Goal: Transaction & Acquisition: Obtain resource

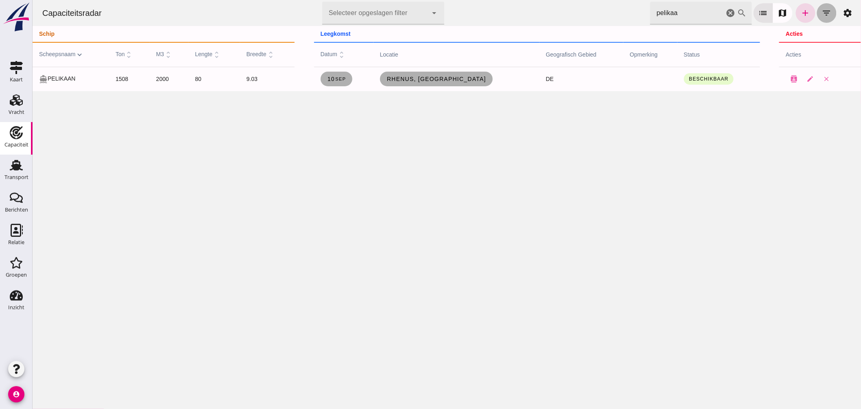
click at [821, 10] on icon "filter_list" at bounding box center [826, 13] width 10 height 10
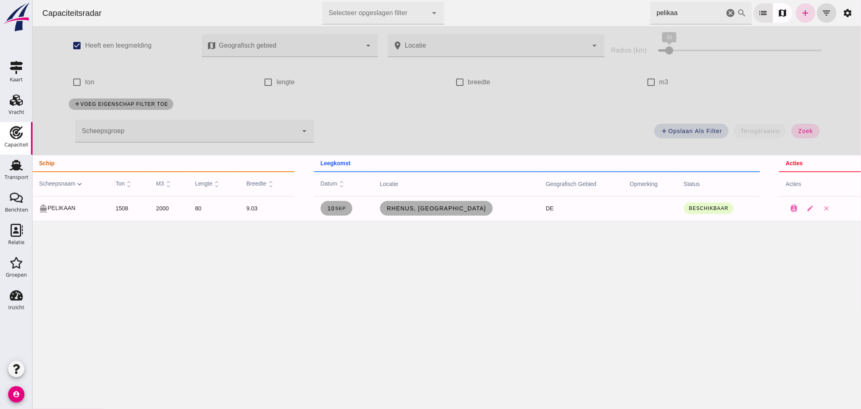
click at [238, 127] on div at bounding box center [186, 131] width 222 height 23
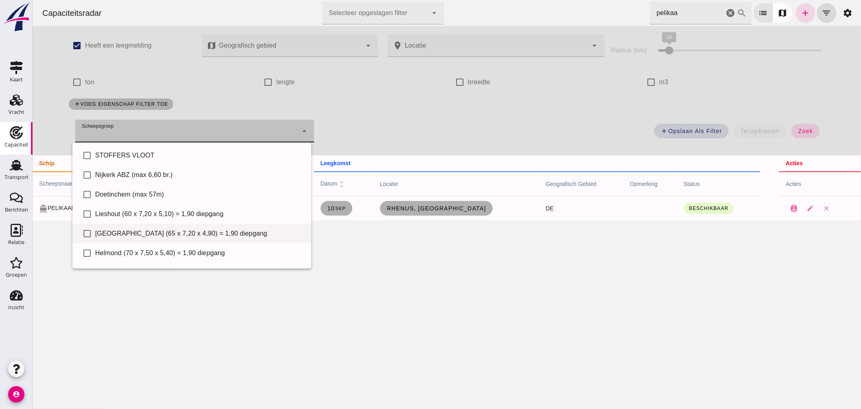
scroll to position [56, 0]
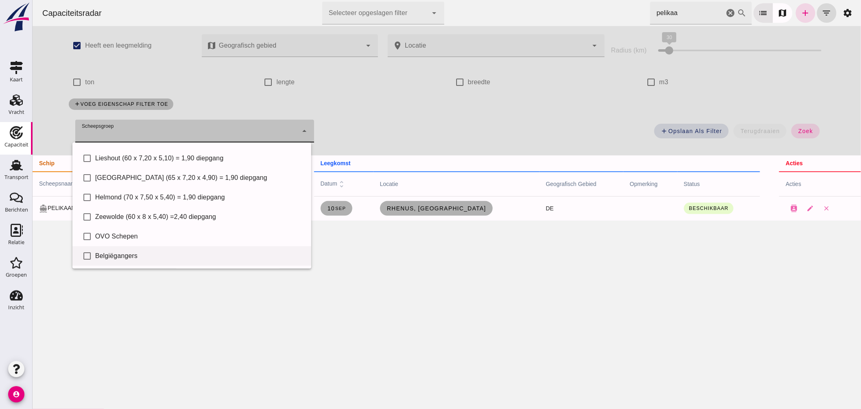
click at [158, 255] on div "Belgiëgangers" at bounding box center [199, 256] width 209 height 10
type input "Belgiëgangers"
checkbox input "true"
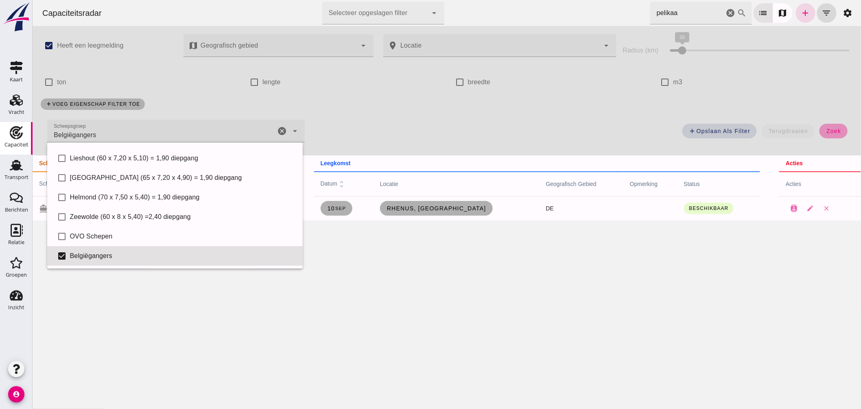
click at [835, 129] on button "zoek" at bounding box center [833, 131] width 28 height 15
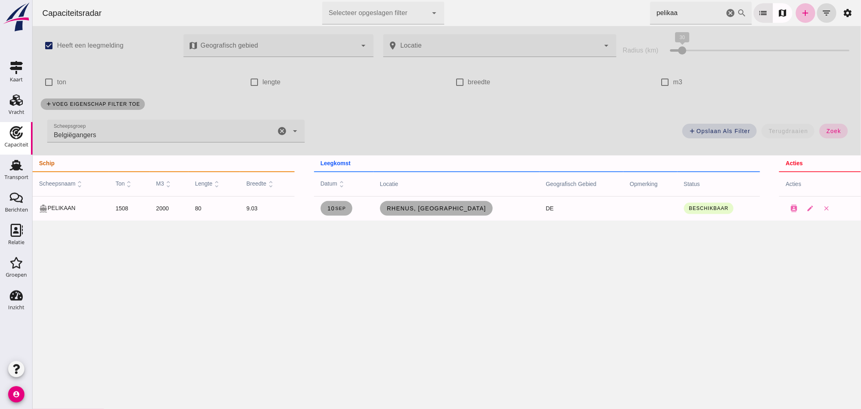
click at [725, 14] on icon "cancel" at bounding box center [730, 13] width 10 height 10
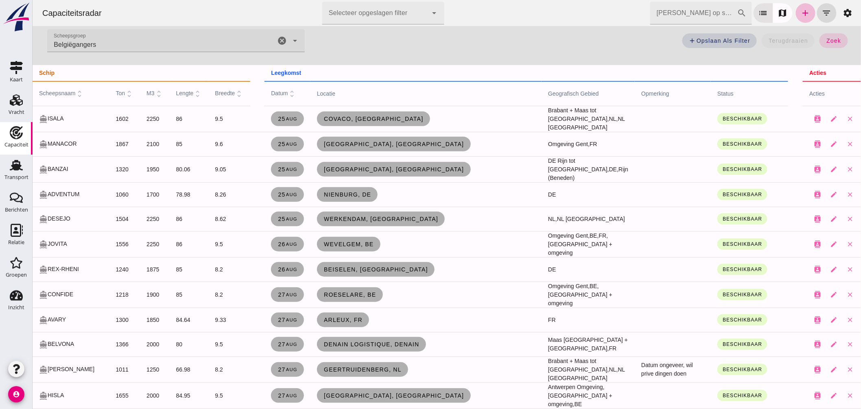
scroll to position [0, 0]
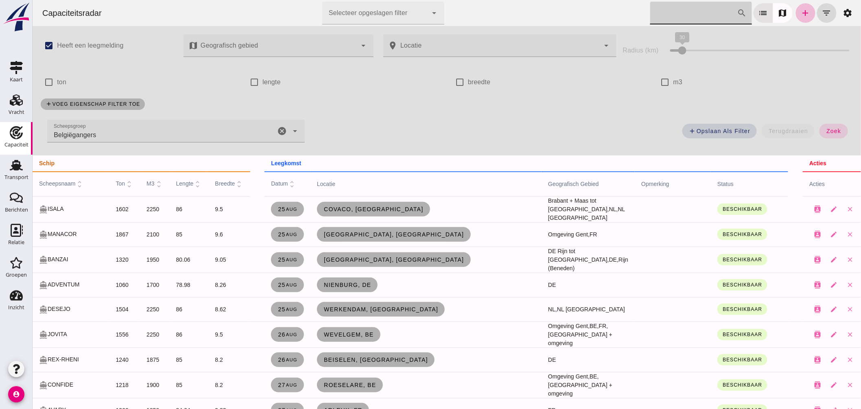
click at [277, 128] on icon "cancel" at bounding box center [282, 131] width 10 height 10
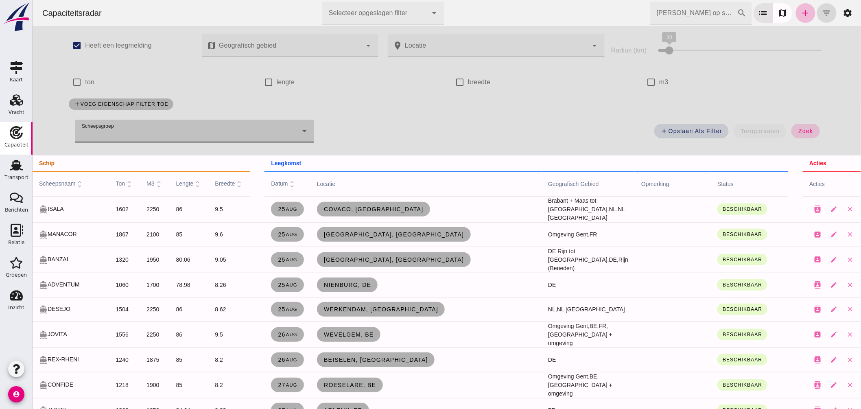
click at [807, 130] on span "zoek" at bounding box center [804, 131] width 15 height 7
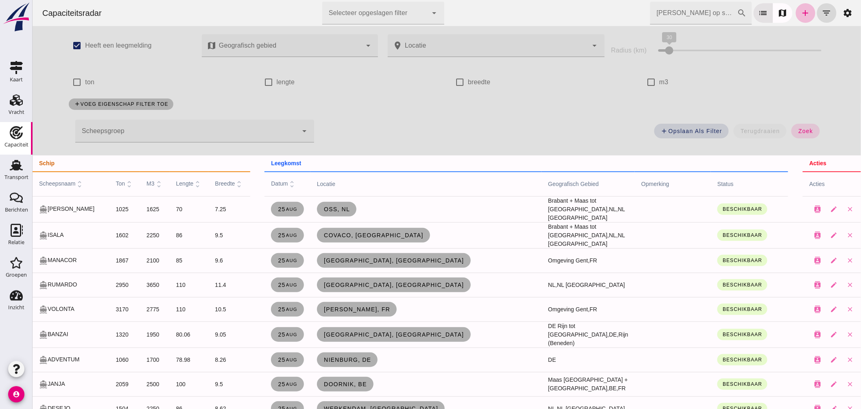
click at [658, 10] on input "[PERSON_NAME] op scheepsnaam" at bounding box center [692, 13] width 87 height 23
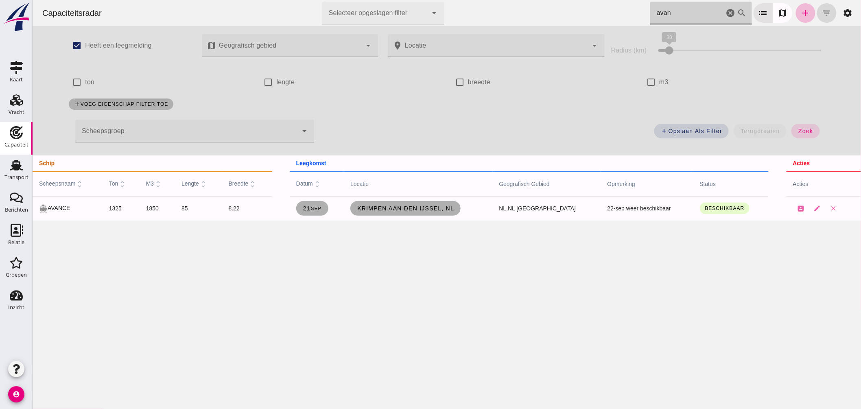
drag, startPoint x: 665, startPoint y: 13, endPoint x: 528, endPoint y: 20, distance: 136.8
click at [536, 22] on div "Capaciteitsradar Selecteer opgeslagen filter Selecteer opgeslagen filter cancel…" at bounding box center [446, 13] width 822 height 26
click at [538, 9] on div "Capaciteitsradar Selecteer opgeslagen filter Selecteer opgeslagen filter cancel…" at bounding box center [446, 13] width 822 height 26
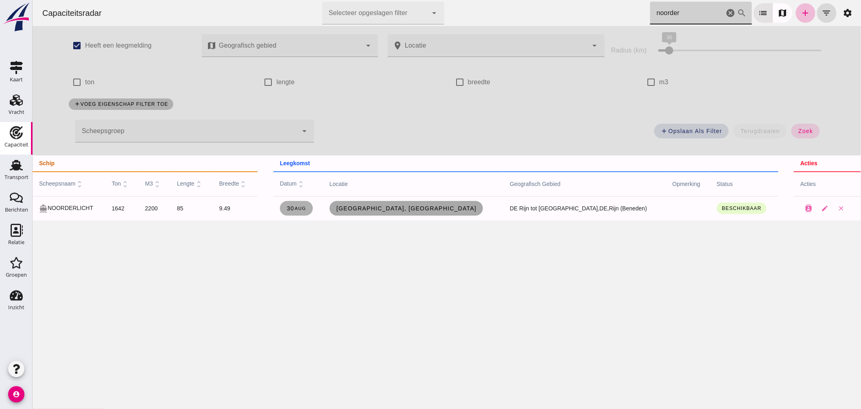
type input "noorder"
click at [424, 208] on span "[GEOGRAPHIC_DATA], [GEOGRAPHIC_DATA]" at bounding box center [406, 208] width 141 height 7
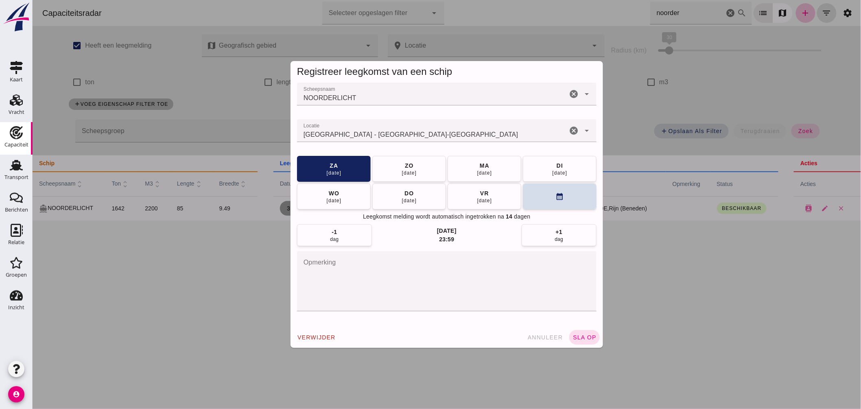
click at [384, 133] on input "Locatie" at bounding box center [431, 135] width 270 height 10
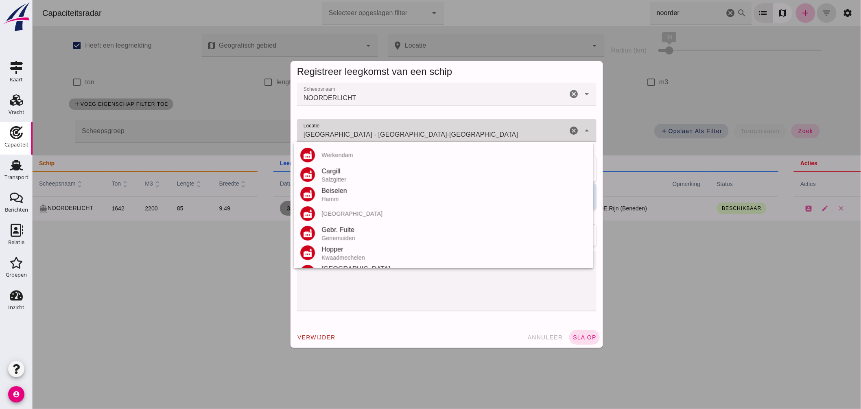
click at [384, 133] on input "[GEOGRAPHIC_DATA] - [GEOGRAPHIC_DATA]-[GEOGRAPHIC_DATA]" at bounding box center [431, 135] width 270 height 10
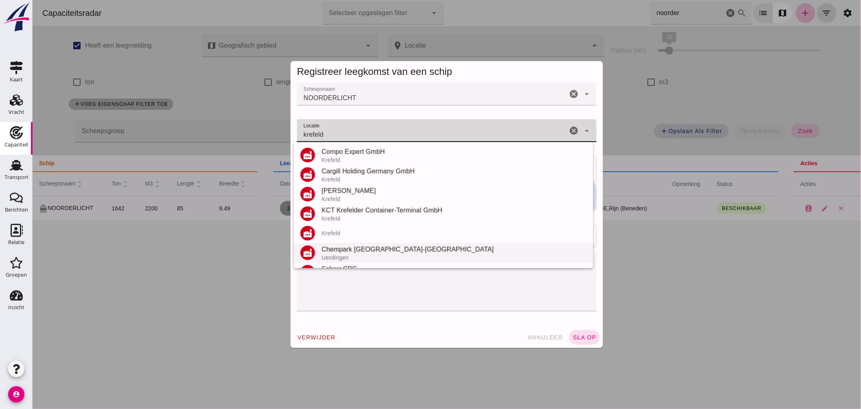
scroll to position [115, 0]
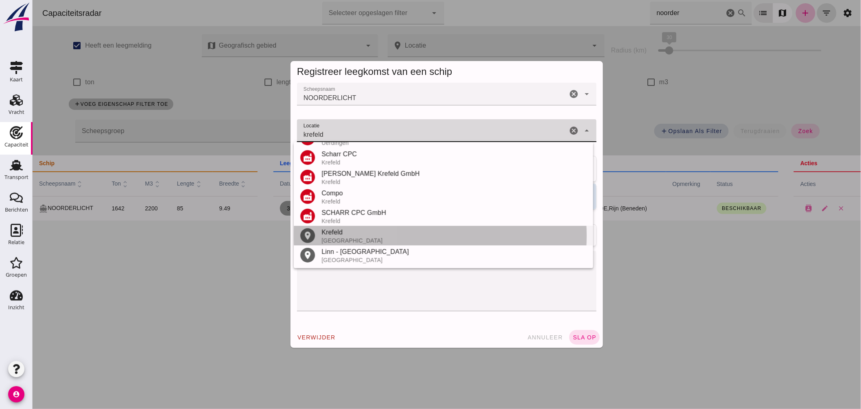
click at [355, 238] on div "[GEOGRAPHIC_DATA]" at bounding box center [453, 240] width 265 height 7
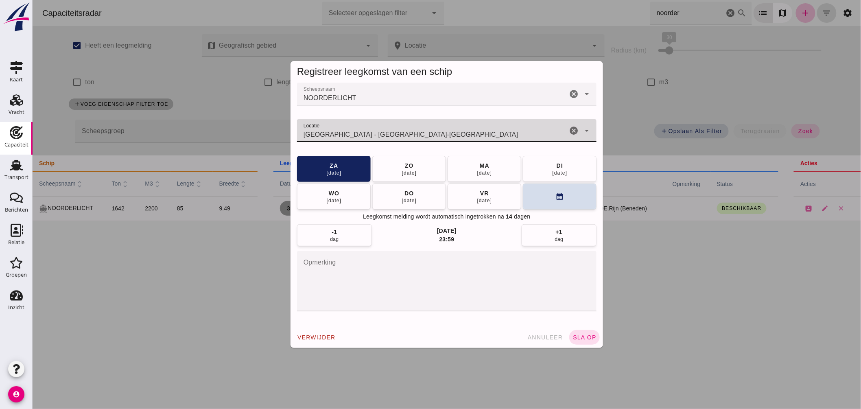
type input "[GEOGRAPHIC_DATA] - [GEOGRAPHIC_DATA]-[GEOGRAPHIC_DATA]"
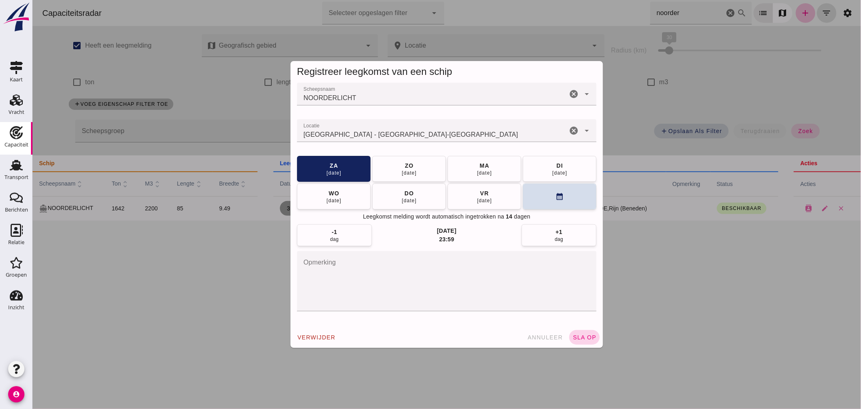
click at [583, 332] on button "sla op" at bounding box center [584, 337] width 31 height 15
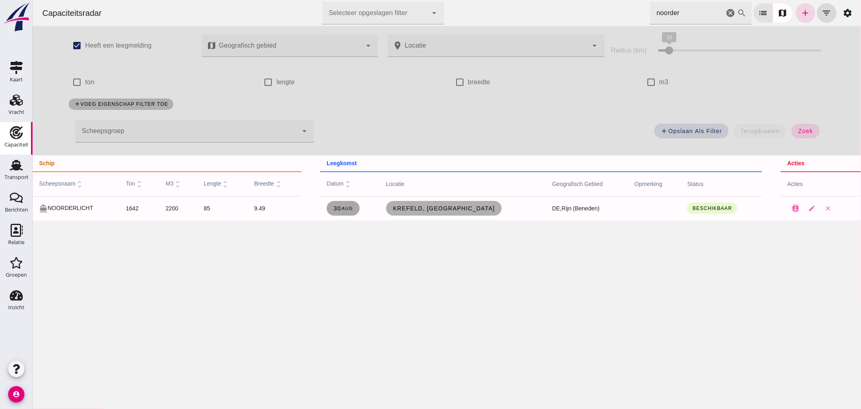
click at [352, 206] on small "aug" at bounding box center [346, 208] width 12 height 5
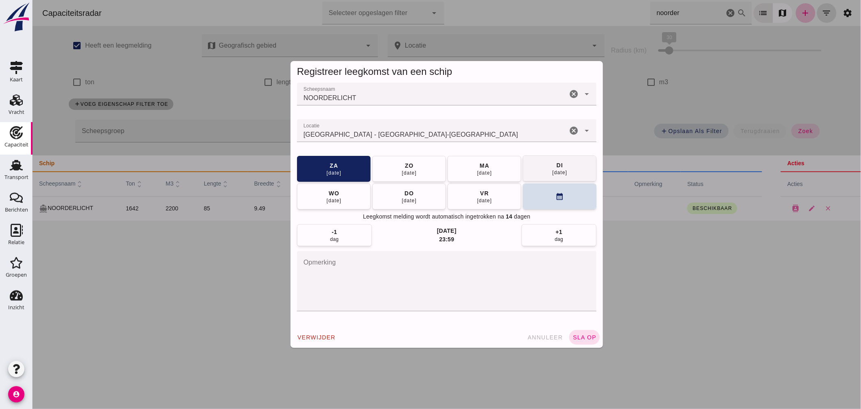
click at [551, 168] on span "[DATE]" at bounding box center [558, 168] width 15 height 15
click at [582, 337] on span "sla op" at bounding box center [584, 337] width 24 height 7
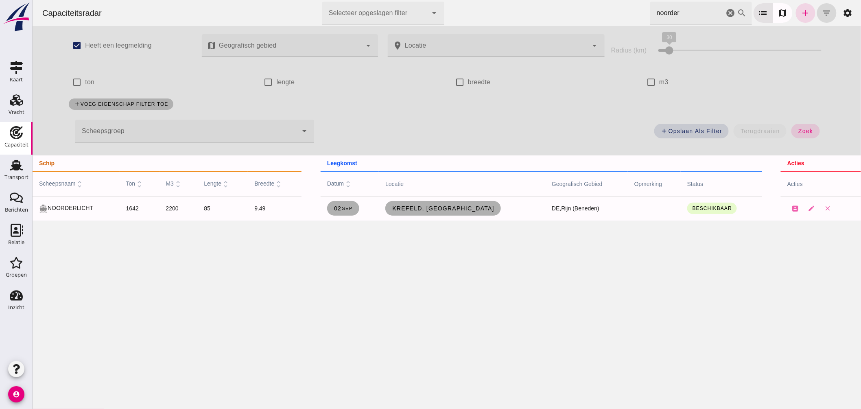
click at [725, 13] on icon "cancel" at bounding box center [730, 13] width 10 height 10
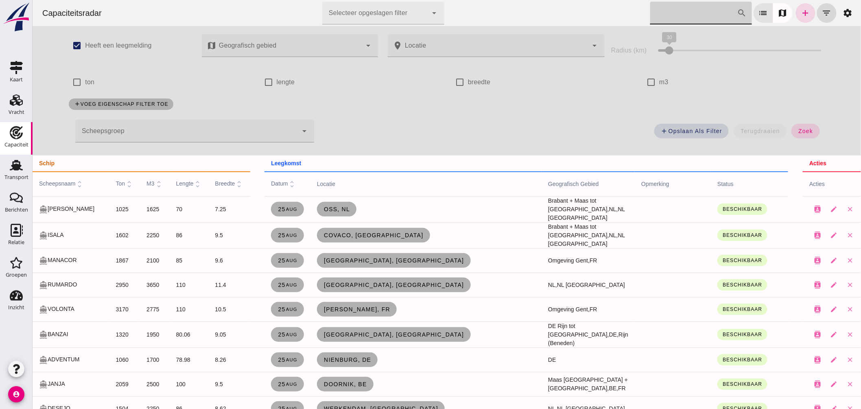
click at [63, 182] on span "scheepsnaam unfold_more" at bounding box center [61, 183] width 45 height 7
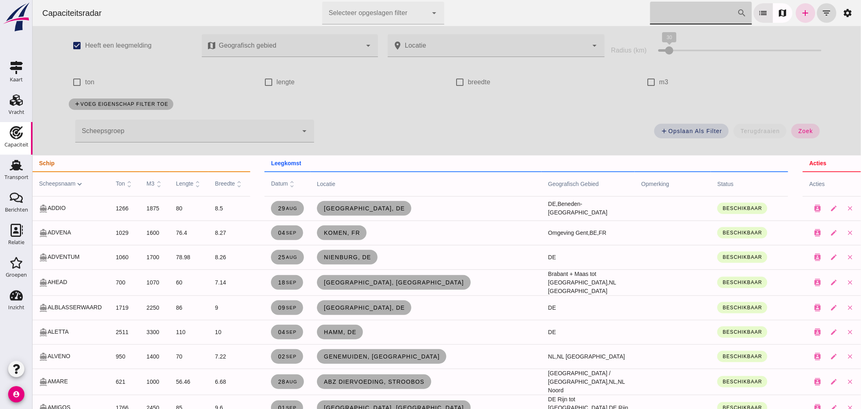
click at [651, 11] on input "[PERSON_NAME] op scheepsnaam" at bounding box center [692, 13] width 87 height 23
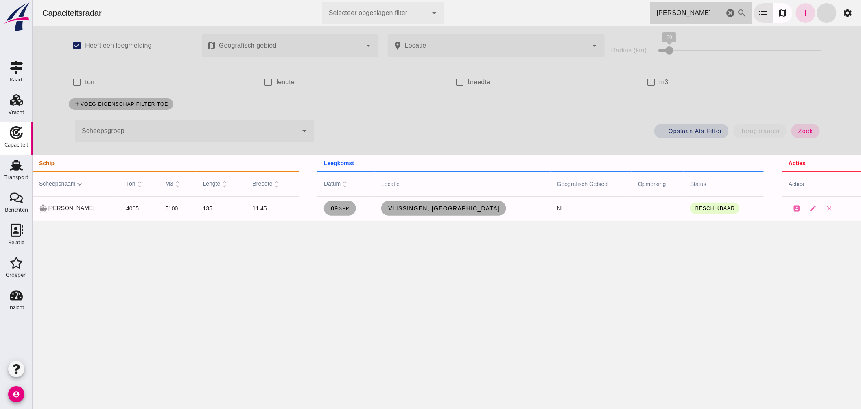
drag, startPoint x: 541, startPoint y: 13, endPoint x: 527, endPoint y: 13, distance: 13.9
click at [529, 14] on div "Capaciteitsradar Selecteer opgeslagen filter Selecteer opgeslagen filter cancel…" at bounding box center [446, 13] width 822 height 26
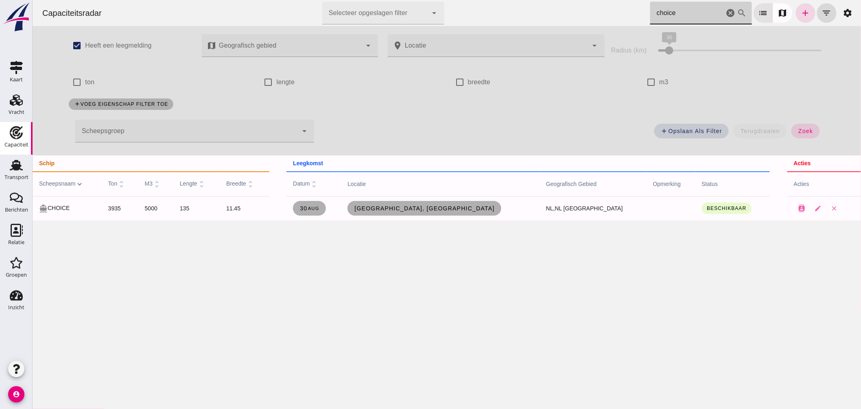
type input "choice"
click at [725, 12] on icon "cancel" at bounding box center [730, 13] width 10 height 10
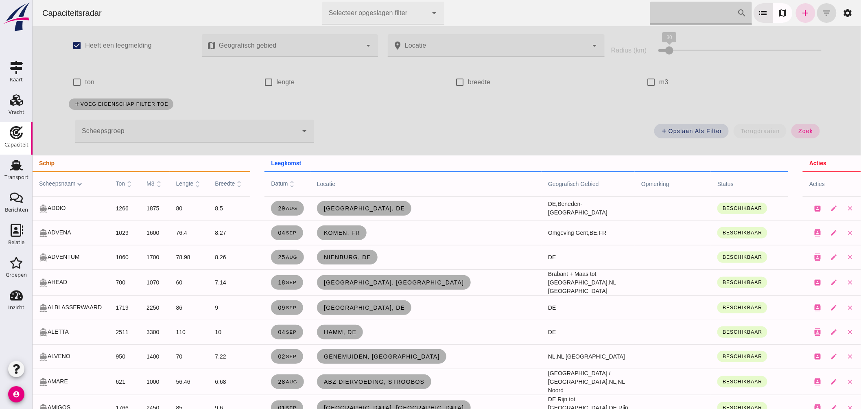
click at [671, 15] on input "[PERSON_NAME] op scheepsnaam" at bounding box center [692, 13] width 87 height 23
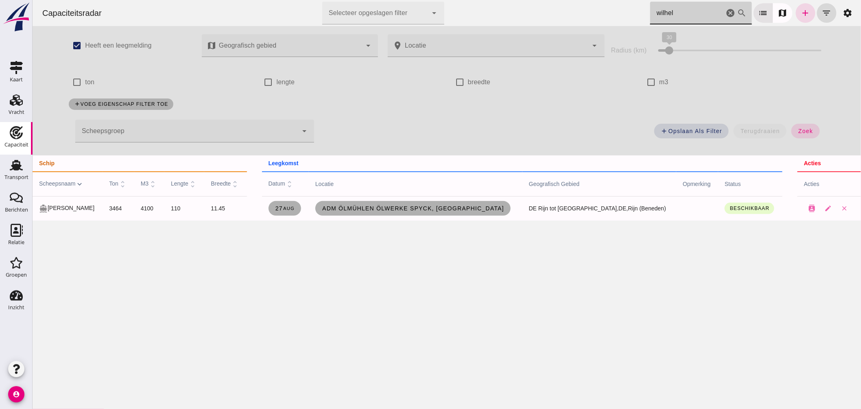
type input "wilhel"
drag, startPoint x: 723, startPoint y: 14, endPoint x: 515, endPoint y: 0, distance: 208.3
click at [725, 14] on icon "cancel" at bounding box center [730, 13] width 10 height 10
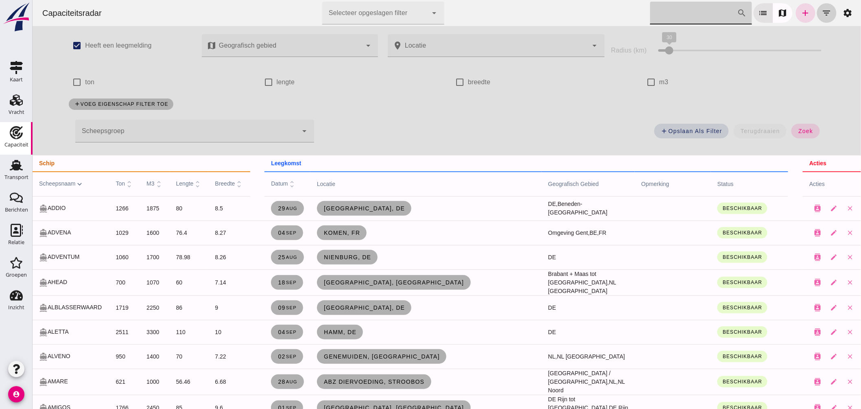
click at [821, 9] on icon "filter_list" at bounding box center [826, 13] width 10 height 10
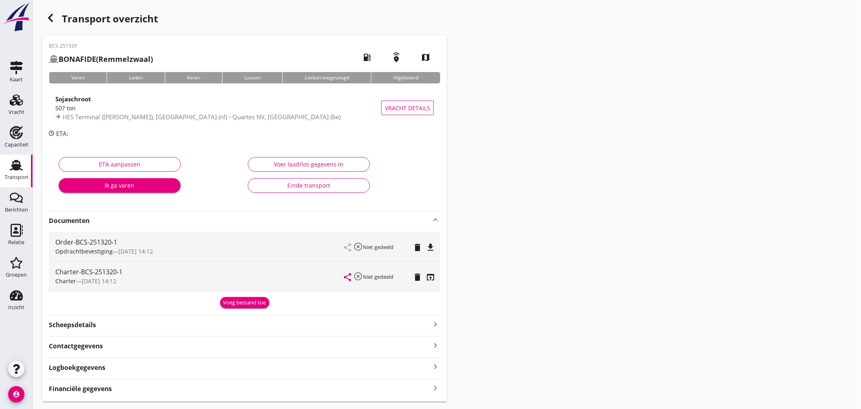
click at [20, 158] on link "Transport Transport" at bounding box center [16, 171] width 33 height 33
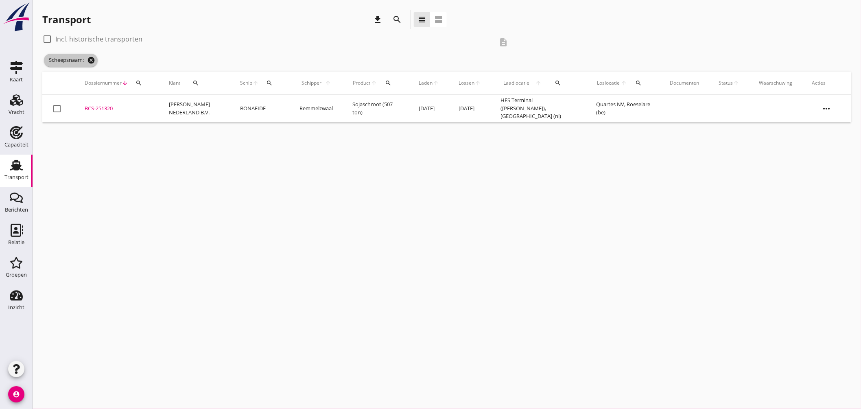
click at [93, 60] on icon "cancel" at bounding box center [91, 60] width 8 height 8
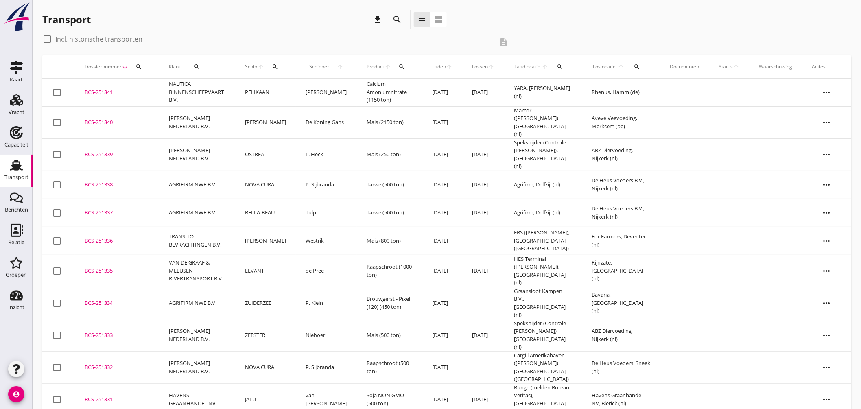
click at [102, 87] on td "BCS-251341 upload_file Drop hier uw bestand om het aan het dossier toe te voegen" at bounding box center [117, 92] width 84 height 28
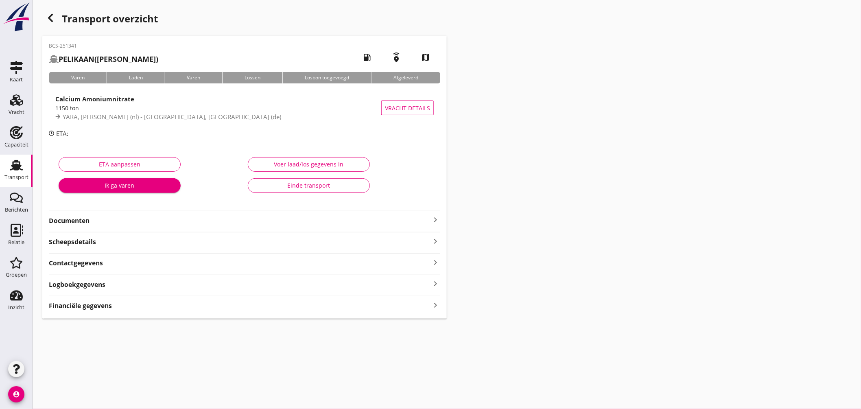
click at [436, 216] on icon "keyboard_arrow_right" at bounding box center [435, 220] width 10 height 10
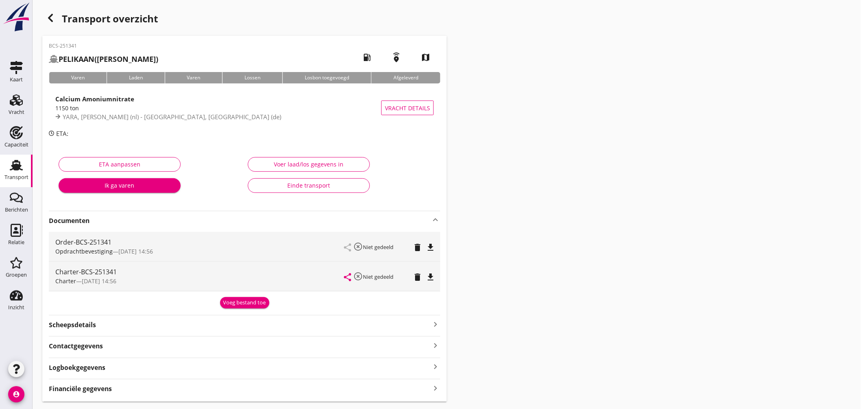
click at [431, 271] on button "file_download" at bounding box center [430, 276] width 11 height 11
